Goal: Task Accomplishment & Management: Use online tool/utility

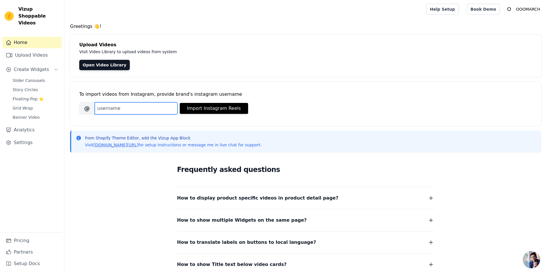
click at [144, 108] on input "Brand's Instagram Username" at bounding box center [136, 108] width 83 height 12
click at [116, 179] on div "Frequently asked questions How to display product specific videos in product de…" at bounding box center [306, 216] width 472 height 118
click at [110, 66] on link "Open Video Library" at bounding box center [104, 65] width 51 height 10
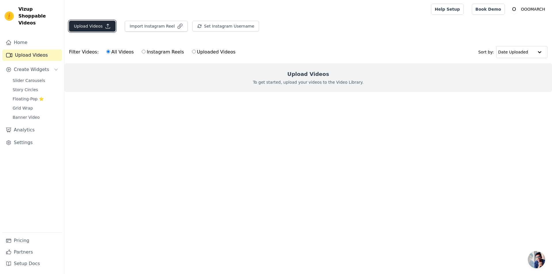
click at [94, 26] on button "Upload Videos" at bounding box center [92, 26] width 47 height 11
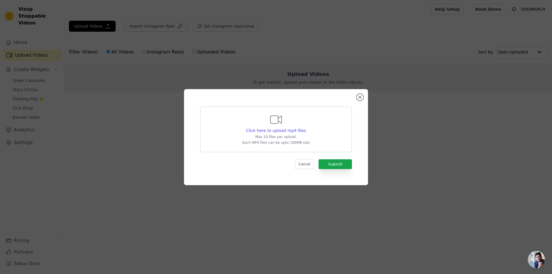
drag, startPoint x: 295, startPoint y: 144, endPoint x: 287, endPoint y: 139, distance: 9.7
click at [295, 144] on p "Each MP4 files can be upto 100MB size" at bounding box center [275, 142] width 67 height 5
click at [305, 128] on input "Click here to upload mp4 files Max 10 files per upload. Each MP4 files can be u…" at bounding box center [305, 127] width 0 height 0
type input "C:\fakepath\1ca12209035944f390b466f3e9ba7c41.HD-1080p-7.2Mbps-31999484.mp4"
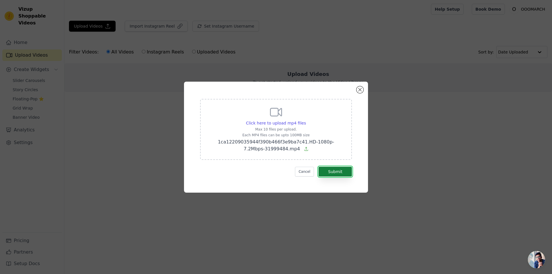
click at [327, 171] on button "Submit" at bounding box center [334, 172] width 33 height 10
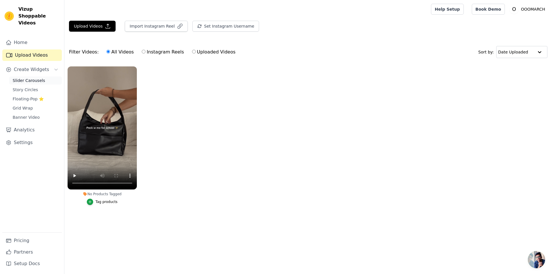
click at [35, 78] on span "Slider Carousels" at bounding box center [29, 81] width 32 height 6
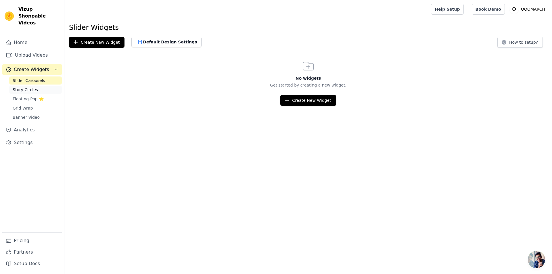
click at [29, 86] on link "Story Circles" at bounding box center [35, 90] width 53 height 8
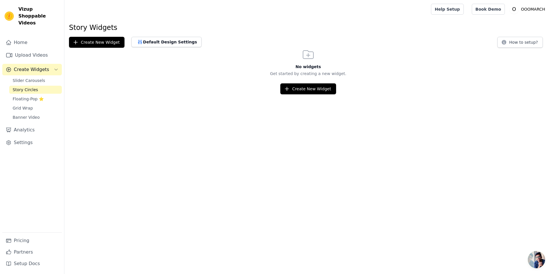
click at [105, 94] on html "Vizup Shoppable Videos Home Upload Videos Create Widgets Slider Carousels Story…" at bounding box center [276, 47] width 552 height 94
click at [28, 78] on span "Slider Carousels" at bounding box center [29, 81] width 32 height 6
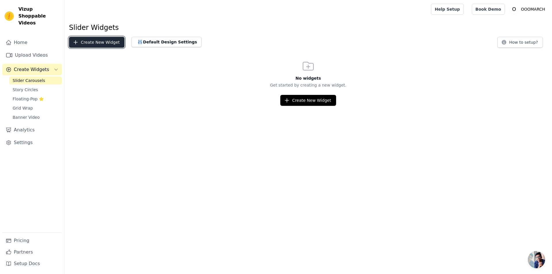
click at [100, 45] on button "Create New Widget" at bounding box center [96, 42] width 55 height 11
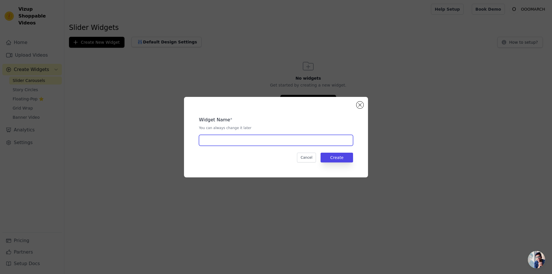
click at [218, 140] on input "text" at bounding box center [276, 140] width 154 height 11
type input "maya"
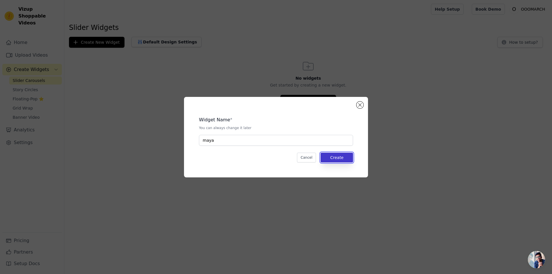
click at [335, 157] on button "Create" at bounding box center [336, 158] width 32 height 10
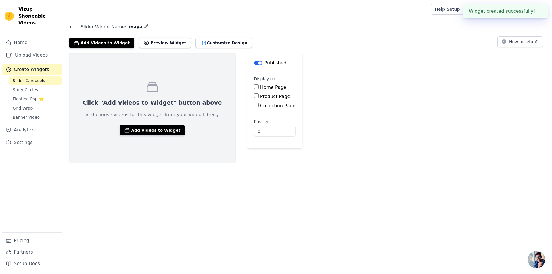
click at [260, 98] on label "Product Page" at bounding box center [275, 96] width 30 height 5
click at [254, 98] on input "Product Page" at bounding box center [256, 95] width 5 height 5
checkbox input "true"
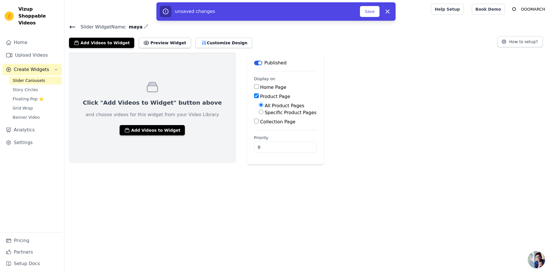
click at [265, 106] on label "All Product Pages" at bounding box center [285, 105] width 40 height 5
click at [259, 106] on input "All Product Pages" at bounding box center [261, 105] width 5 height 5
click at [265, 111] on label "Specific Product Pages" at bounding box center [291, 112] width 52 height 5
click at [259, 111] on input "Specific Product Pages" at bounding box center [261, 111] width 5 height 5
radio input "true"
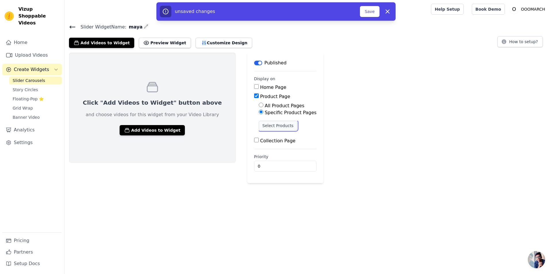
click at [259, 128] on button "Select Products" at bounding box center [278, 126] width 39 height 10
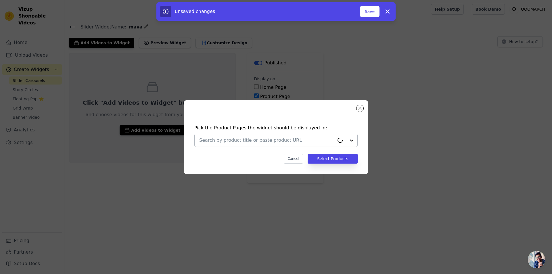
click at [243, 140] on input "text" at bounding box center [266, 140] width 135 height 7
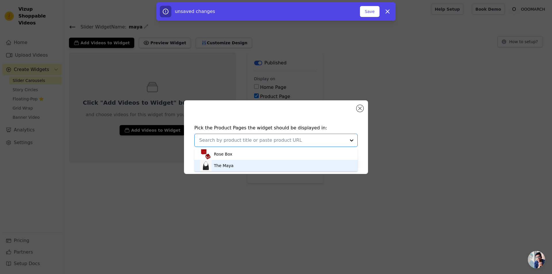
click at [223, 164] on div "The Maya" at bounding box center [224, 166] width 20 height 6
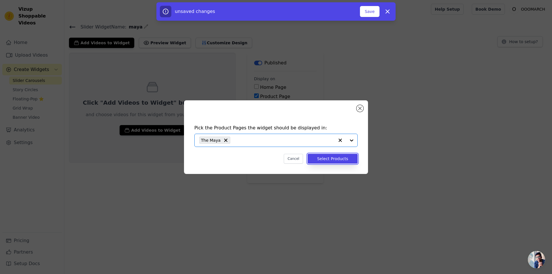
click at [343, 161] on button "Select Products" at bounding box center [332, 159] width 50 height 10
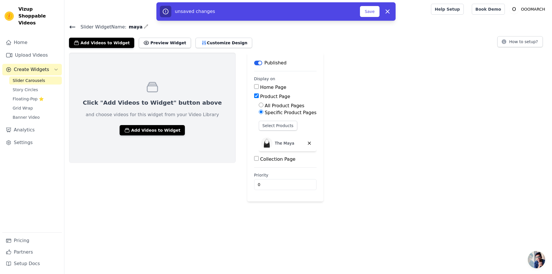
click at [384, 154] on div "Click "Add Videos to Widget" button above and choose videos for this widget fro…" at bounding box center [307, 127] width 487 height 149
click at [254, 183] on input "0" at bounding box center [285, 184] width 62 height 11
click at [185, 194] on div "Click "Add Videos to Widget" button above and choose videos for this widget fro…" at bounding box center [152, 127] width 167 height 149
click at [145, 130] on button "Add Videos to Widget" at bounding box center [152, 130] width 65 height 10
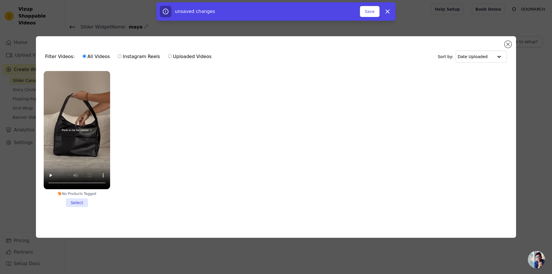
click at [74, 201] on li "No Products Tagged Select" at bounding box center [77, 139] width 66 height 136
click at [0, 0] on input "No Products Tagged Select" at bounding box center [0, 0] width 0 height 0
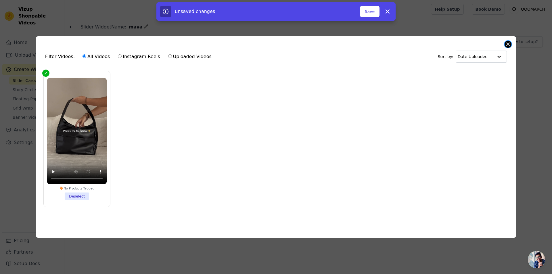
click at [508, 44] on button "Close modal" at bounding box center [507, 44] width 7 height 7
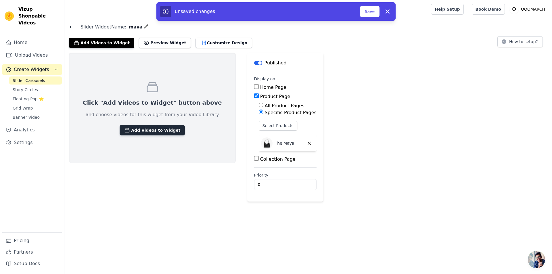
click at [145, 130] on button "Add Videos to Widget" at bounding box center [152, 130] width 65 height 10
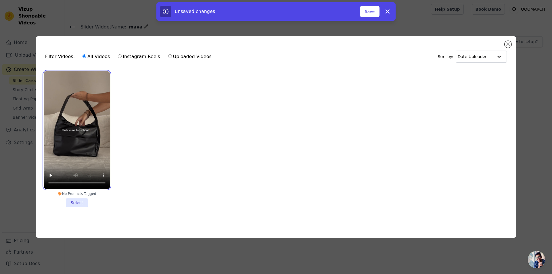
click at [88, 132] on video at bounding box center [77, 130] width 66 height 118
click at [76, 201] on li "No Products Tagged Select" at bounding box center [77, 139] width 66 height 136
click at [0, 0] on input "No Products Tagged Select" at bounding box center [0, 0] width 0 height 0
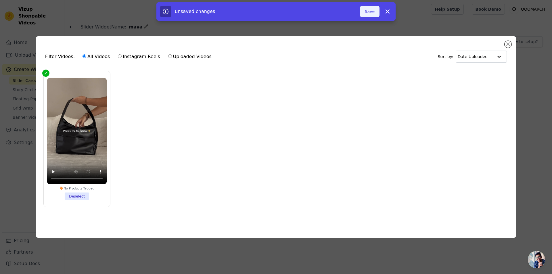
click at [371, 12] on button "Save" at bounding box center [370, 11] width 20 height 11
click at [376, 8] on button "Save" at bounding box center [370, 11] width 20 height 11
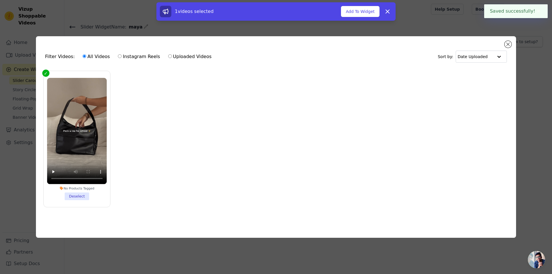
click at [512, 43] on div "Filter Videos: All Videos Instagram Reels Uploaded Videos Sort by: Date Uploade…" at bounding box center [276, 136] width 480 height 201
click at [507, 42] on button "Close modal" at bounding box center [507, 44] width 7 height 7
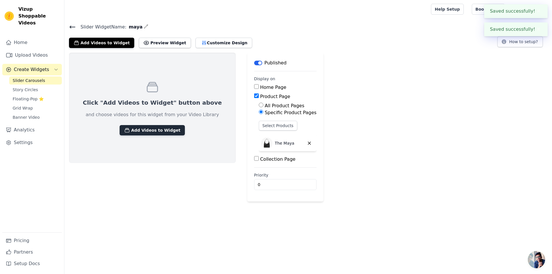
click at [153, 132] on button "Add Videos to Widget" at bounding box center [152, 130] width 65 height 10
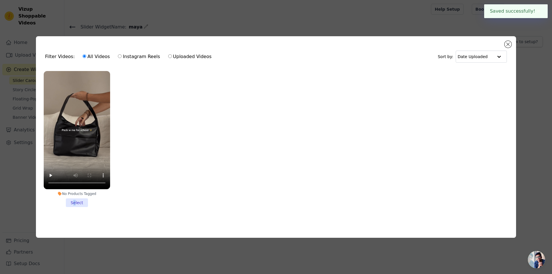
drag, startPoint x: 75, startPoint y: 199, endPoint x: 117, endPoint y: 180, distance: 46.6
click at [74, 199] on li "No Products Tagged Select" at bounding box center [77, 139] width 66 height 136
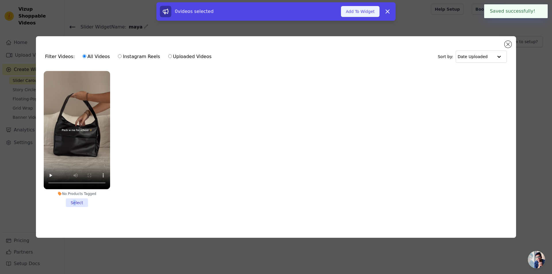
click at [364, 12] on button "Add To Widget" at bounding box center [360, 11] width 39 height 11
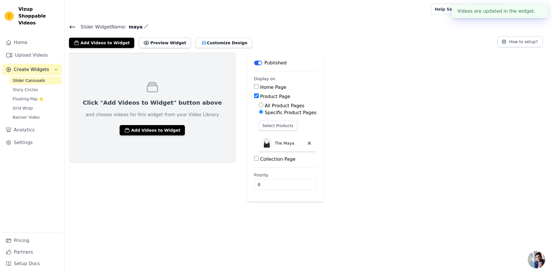
click at [359, 103] on div "Click "Add Videos to Widget" button above and choose videos for this widget fro…" at bounding box center [307, 127] width 487 height 149
click at [358, 101] on div "Click "Add Videos to Widget" button above and choose videos for this widget fro…" at bounding box center [307, 127] width 487 height 149
click at [160, 106] on div "Click "Add Videos to Widget" button above and choose videos for this widget fro…" at bounding box center [152, 108] width 167 height 110
click at [155, 44] on button "Preview Widget" at bounding box center [165, 43] width 52 height 10
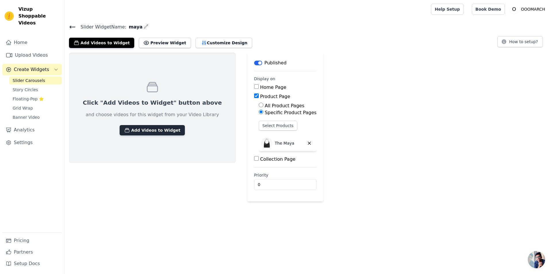
click at [148, 133] on button "Add Videos to Widget" at bounding box center [152, 130] width 65 height 10
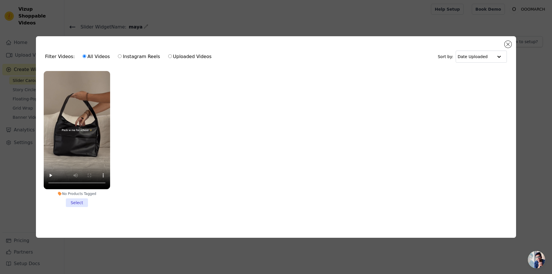
click at [77, 199] on li "No Products Tagged Select" at bounding box center [77, 139] width 66 height 136
click at [0, 0] on input "No Products Tagged Select" at bounding box center [0, 0] width 0 height 0
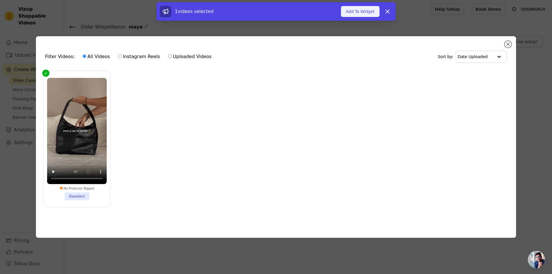
click at [359, 12] on button "Add To Widget" at bounding box center [360, 11] width 39 height 11
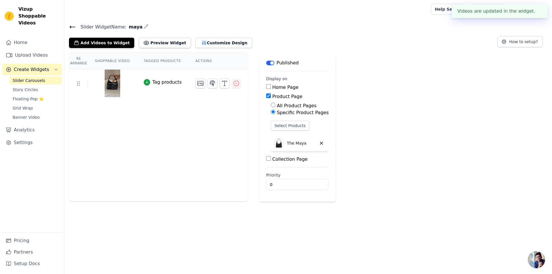
click at [346, 88] on div "Re Arrange Shoppable Video Tagged Products Actions Tag products Save Videos In …" at bounding box center [307, 127] width 487 height 149
click at [141, 42] on button "Preview Widget" at bounding box center [165, 43] width 52 height 10
click at [354, 117] on div "Re Arrange Shoppable Video Tagged Products Actions Tag products Save Videos In …" at bounding box center [307, 127] width 487 height 149
click at [155, 126] on div "Re Arrange Shoppable Video Tagged Products Actions Tag products" at bounding box center [158, 127] width 179 height 149
click at [200, 37] on div "Add Videos to Widget Preview Widget Customize Design" at bounding box center [163, 41] width 188 height 13
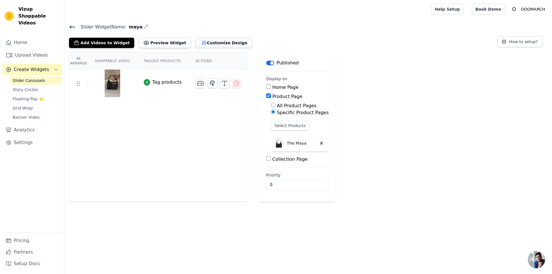
click at [201, 41] on button "Customize Design" at bounding box center [223, 43] width 57 height 10
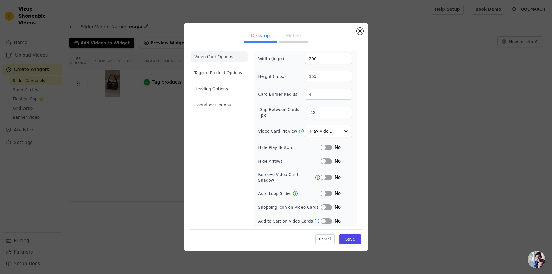
click at [289, 40] on button "Mobile" at bounding box center [293, 36] width 29 height 13
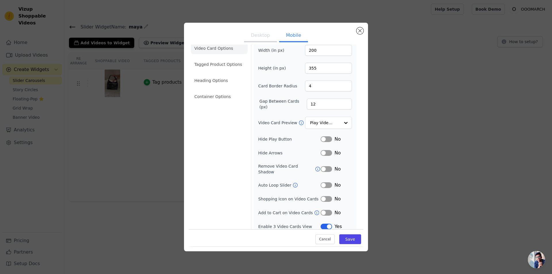
click at [320, 139] on button "Label" at bounding box center [325, 139] width 11 height 6
click at [321, 139] on button "Label" at bounding box center [325, 139] width 11 height 6
click at [343, 241] on button "Save" at bounding box center [350, 239] width 22 height 10
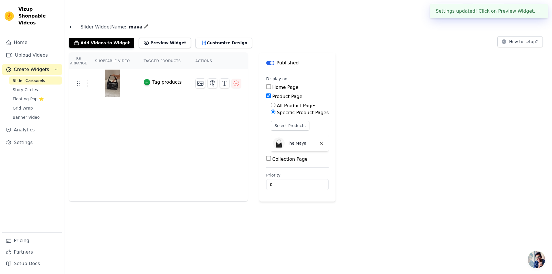
click at [186, 114] on div "Re Arrange Shoppable Video Tagged Products Actions Tag products" at bounding box center [158, 127] width 179 height 149
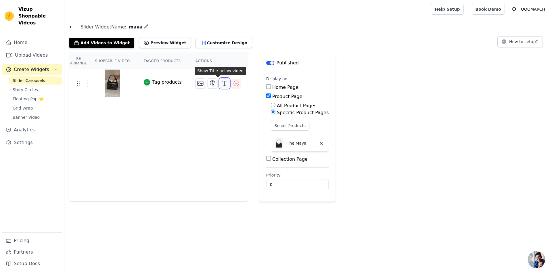
click at [221, 83] on icon "button" at bounding box center [224, 83] width 7 height 7
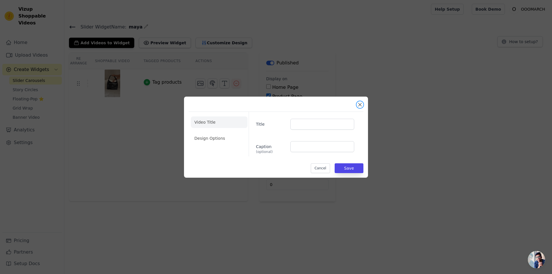
click at [362, 103] on button "Close modal" at bounding box center [359, 104] width 7 height 7
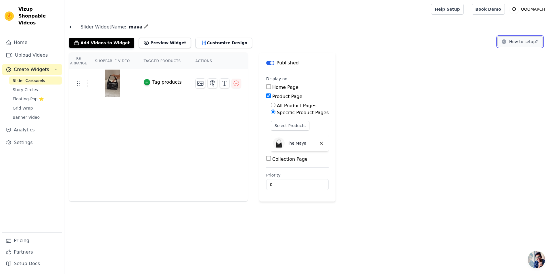
click at [507, 44] on icon at bounding box center [504, 42] width 6 height 6
click at [103, 44] on button "Add Videos to Widget" at bounding box center [101, 43] width 65 height 10
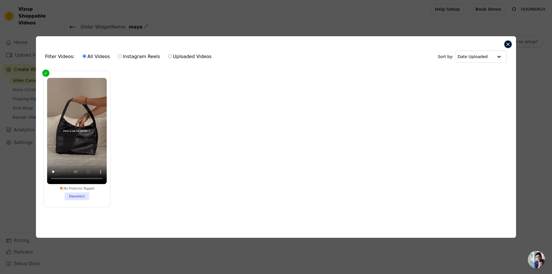
click at [507, 41] on button "Close modal" at bounding box center [507, 44] width 7 height 7
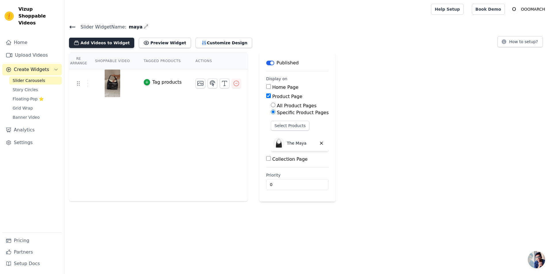
click at [96, 42] on button "Add Videos to Widget" at bounding box center [101, 43] width 65 height 10
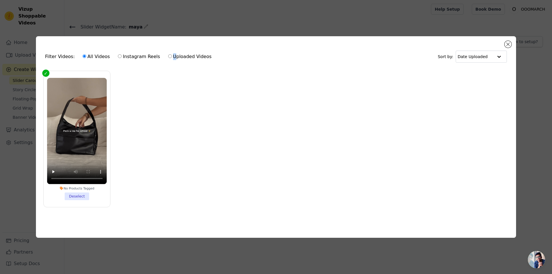
click at [168, 53] on label "Uploaded Videos" at bounding box center [190, 56] width 44 height 7
click at [168, 57] on label "Uploaded Videos" at bounding box center [190, 56] width 44 height 7
click at [168, 57] on input "Uploaded Videos" at bounding box center [170, 56] width 4 height 4
radio input "true"
click at [91, 53] on label "All Videos" at bounding box center [96, 56] width 28 height 7
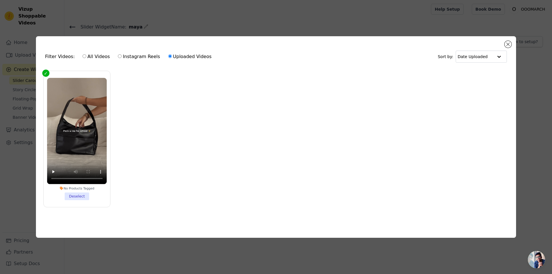
click at [86, 54] on input "All Videos" at bounding box center [84, 56] width 4 height 4
radio input "true"
drag, startPoint x: 512, startPoint y: 41, endPoint x: 509, endPoint y: 43, distance: 3.5
click at [511, 41] on div "Filter Videos: All Videos Instagram Reels Uploaded Videos Sort by: Date Uploade…" at bounding box center [276, 136] width 480 height 201
click at [506, 45] on button "Close modal" at bounding box center [507, 44] width 7 height 7
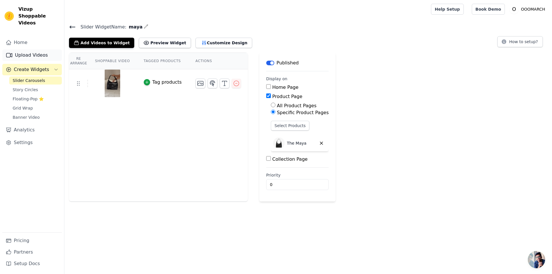
click at [30, 49] on link "Upload Videos" at bounding box center [31, 54] width 59 height 11
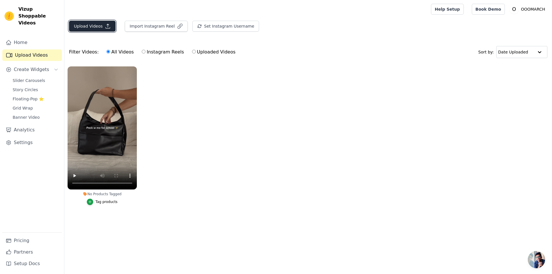
click at [89, 26] on button "Upload Videos" at bounding box center [92, 26] width 47 height 11
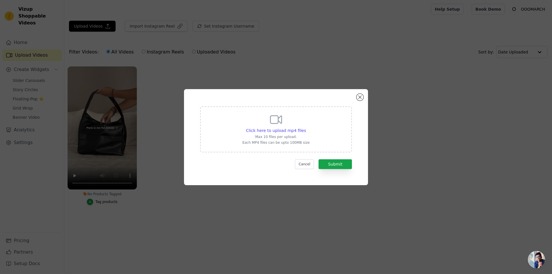
click at [288, 118] on div "Click here to upload mp4 files Max 10 files per upload. Each MP4 files can be u…" at bounding box center [275, 129] width 67 height 32
click at [305, 127] on input "Click here to upload mp4 files Max 10 files per upload. Each MP4 files can be u…" at bounding box center [305, 127] width 0 height 0
type input "C:\fakepath\d85d0e7fcc1a4125815ee621eeae8a60.HD-1080p-7.2Mbps-31981016.mp4"
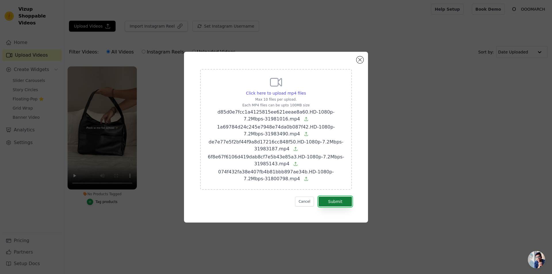
click at [333, 200] on button "Submit" at bounding box center [334, 202] width 33 height 10
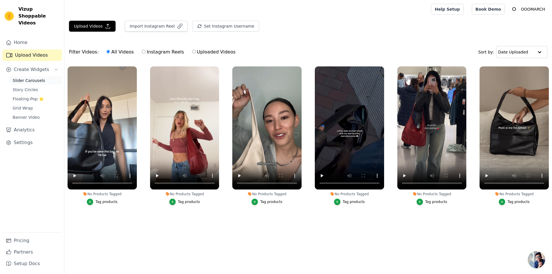
click at [28, 78] on span "Slider Carousels" at bounding box center [29, 81] width 32 height 6
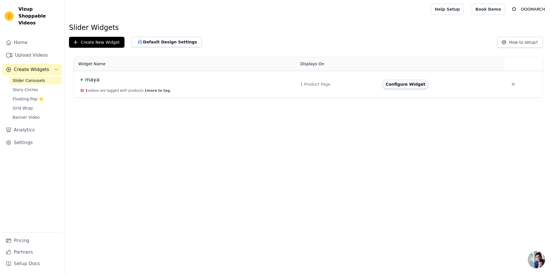
click at [405, 85] on button "Configure Widget" at bounding box center [405, 84] width 47 height 9
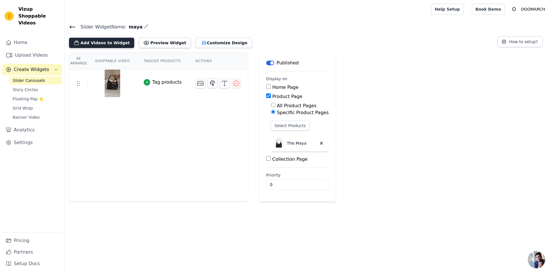
click at [93, 41] on button "Add Videos to Widget" at bounding box center [101, 43] width 65 height 10
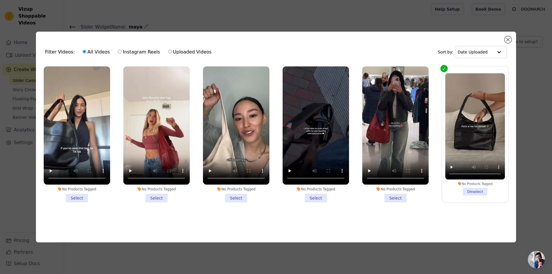
click at [78, 194] on li "No Products Tagged Select" at bounding box center [77, 134] width 66 height 136
click at [0, 0] on input "No Products Tagged Select" at bounding box center [0, 0] width 0 height 0
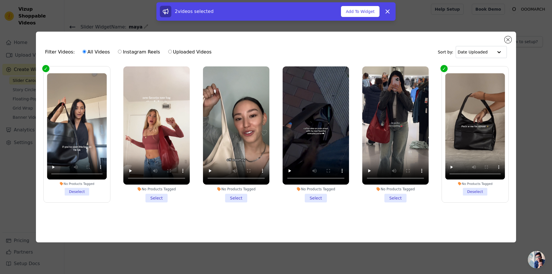
click at [147, 195] on li "No Products Tagged Select" at bounding box center [156, 134] width 66 height 136
click at [0, 0] on input "No Products Tagged Select" at bounding box center [0, 0] width 0 height 0
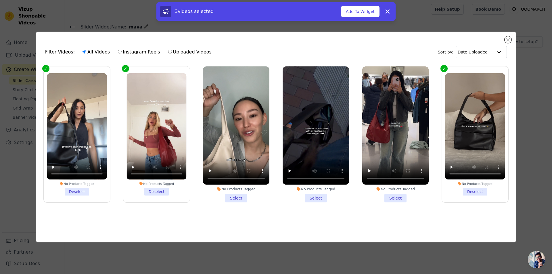
click at [239, 196] on li "No Products Tagged Select" at bounding box center [236, 134] width 66 height 136
click at [0, 0] on input "No Products Tagged Select" at bounding box center [0, 0] width 0 height 0
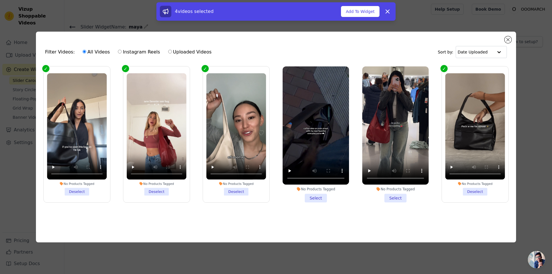
click at [308, 198] on li "No Products Tagged Select" at bounding box center [315, 134] width 66 height 136
click at [0, 0] on input "No Products Tagged Select" at bounding box center [0, 0] width 0 height 0
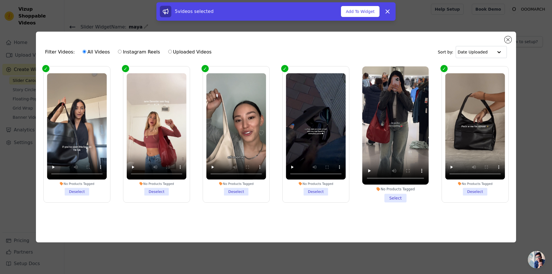
click at [391, 197] on li "No Products Tagged Select" at bounding box center [395, 134] width 66 height 136
click at [0, 0] on input "No Products Tagged Select" at bounding box center [0, 0] width 0 height 0
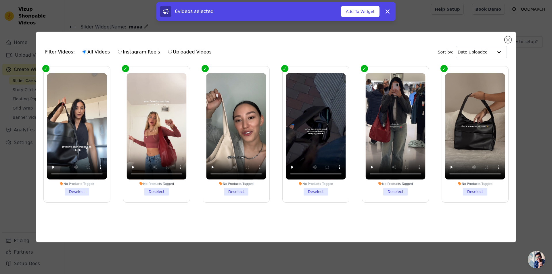
click at [462, 193] on li "No Products Tagged Deselect" at bounding box center [475, 134] width 60 height 122
click at [0, 0] on input "No Products Tagged Deselect" at bounding box center [0, 0] width 0 height 0
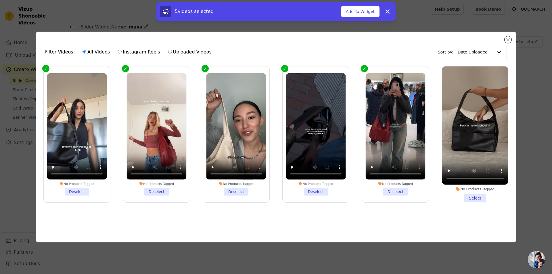
click at [471, 194] on li "No Products Tagged Select" at bounding box center [475, 134] width 66 height 136
click at [0, 0] on input "No Products Tagged Select" at bounding box center [0, 0] width 0 height 0
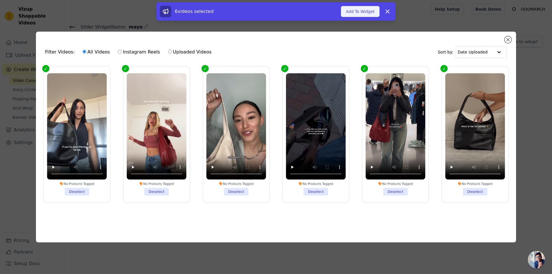
click at [355, 10] on button "Add To Widget" at bounding box center [360, 11] width 39 height 11
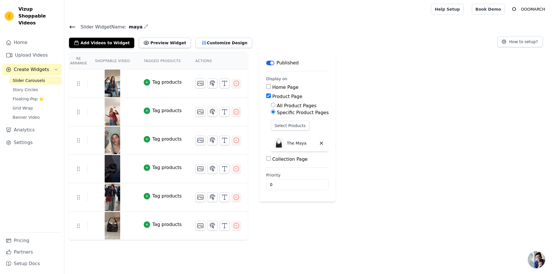
click at [409, 140] on div "Re Arrange Shoppable Video Tagged Products Actions Tag products Tag products Ta…" at bounding box center [307, 146] width 487 height 187
click at [418, 114] on div "Re Arrange Shoppable Video Tagged Products Actions Tag products Tag products Ta…" at bounding box center [307, 146] width 487 height 187
click at [527, 41] on button "How to setup?" at bounding box center [519, 41] width 45 height 11
click at [524, 43] on button "How to setup?" at bounding box center [519, 41] width 45 height 11
click at [29, 137] on link "Settings" at bounding box center [31, 142] width 59 height 11
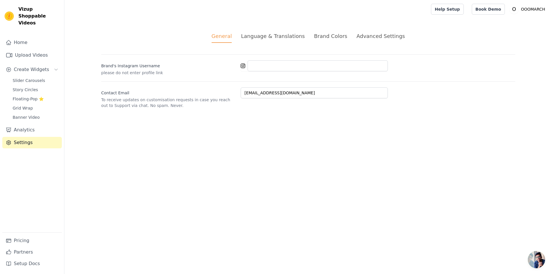
click at [370, 35] on div "Advanced Settings" at bounding box center [380, 36] width 48 height 8
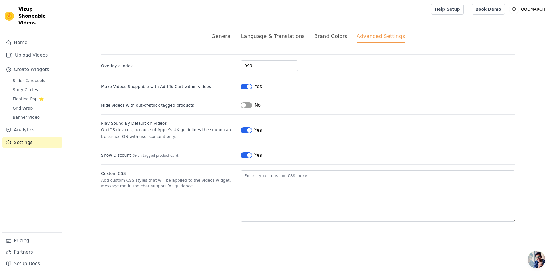
click at [317, 39] on div "Brand Colors" at bounding box center [330, 36] width 33 height 8
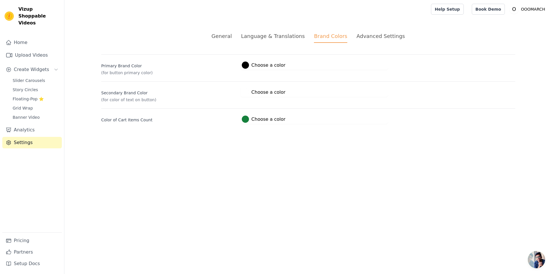
click at [287, 38] on div "Language & Translations" at bounding box center [273, 36] width 64 height 8
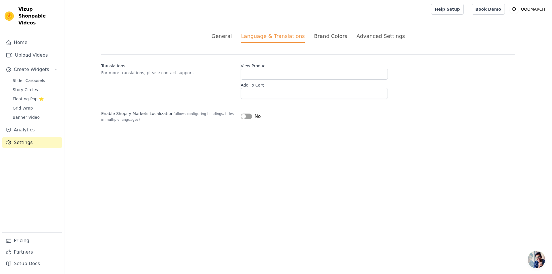
click at [232, 35] on div "General" at bounding box center [222, 36] width 20 height 8
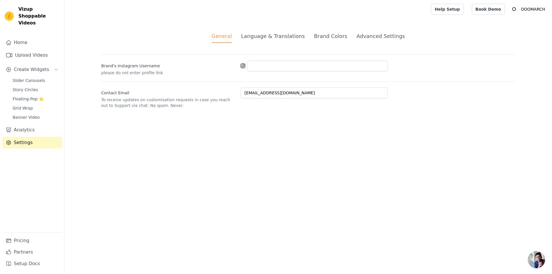
click at [169, 32] on div "General Language & Translations Brand Colors Advanced Settings unsaved changes …" at bounding box center [307, 70] width 441 height 104
